Goal: Navigation & Orientation: Find specific page/section

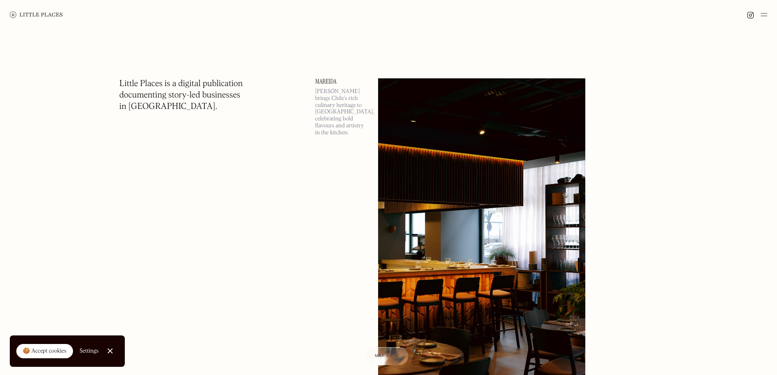
click at [764, 13] on img at bounding box center [763, 15] width 7 height 10
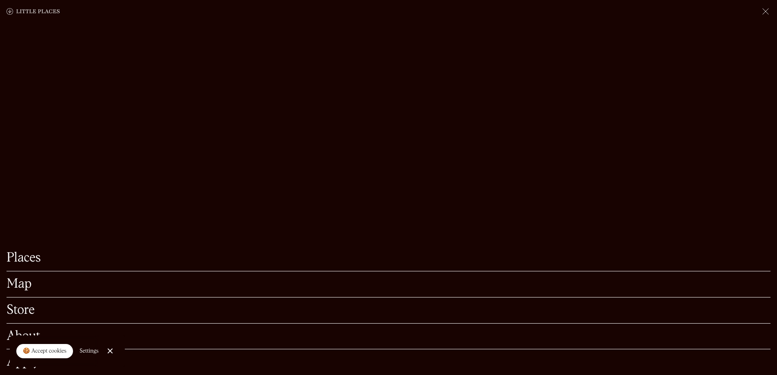
scroll to position [82, 0]
click at [109, 350] on link "Close Cookie Popup" at bounding box center [110, 350] width 16 height 16
click at [17, 251] on link "Places" at bounding box center [388, 257] width 763 height 13
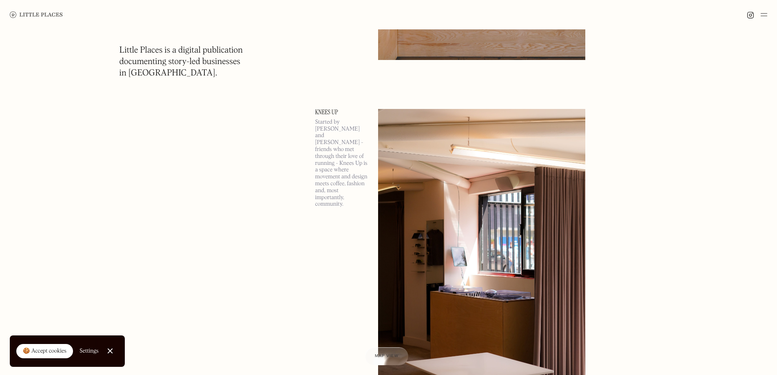
scroll to position [1427, 0]
